Goal: Task Accomplishment & Management: Manage account settings

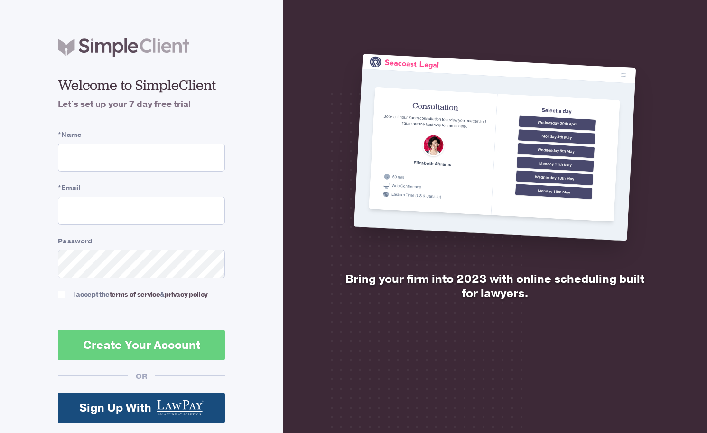
scroll to position [66, 0]
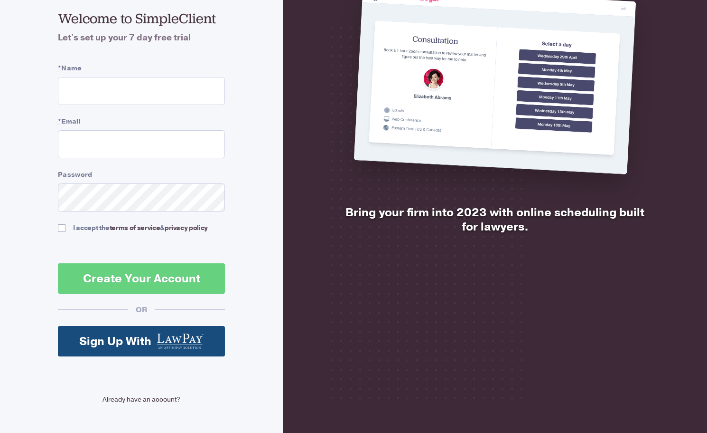
click at [128, 399] on link "Already have an account?" at bounding box center [141, 399] width 167 height 10
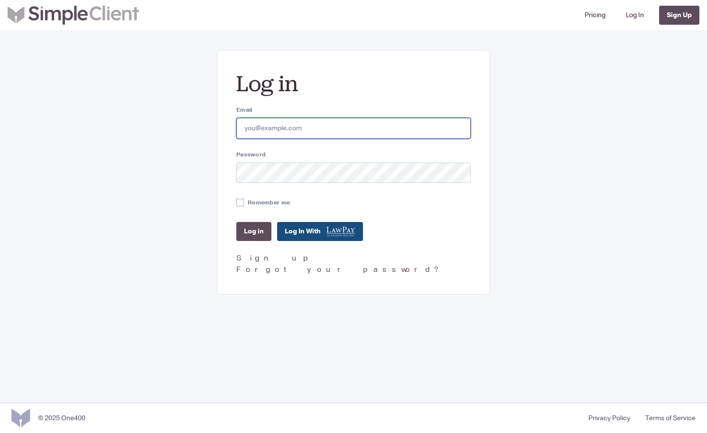
type input "[EMAIL_ADDRESS][DOMAIN_NAME]"
click at [256, 237] on input "Log in" at bounding box center [253, 231] width 35 height 19
